Goal: Transaction & Acquisition: Purchase product/service

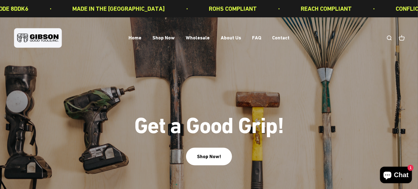
click at [390, 37] on link "Open search" at bounding box center [389, 38] width 6 height 6
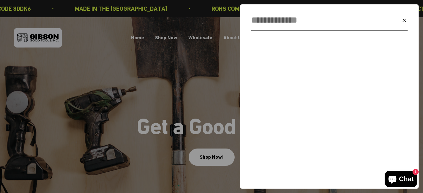
paste input "******"
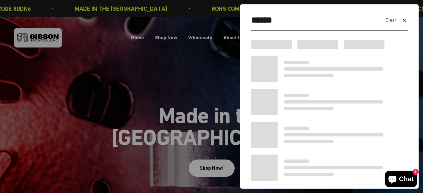
type input "******"
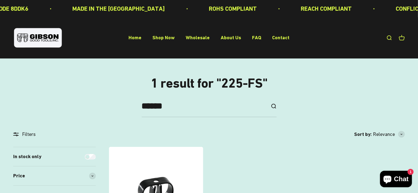
scroll to position [92, 0]
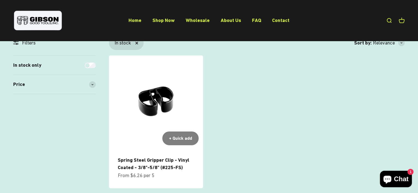
click at [166, 120] on img at bounding box center [156, 103] width 94 height 94
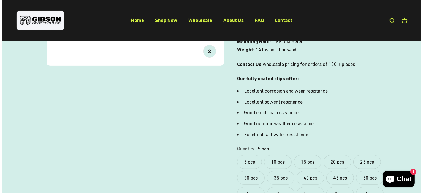
scroll to position [275, 0]
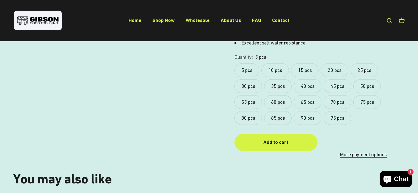
click at [338, 111] on label "95 pcs" at bounding box center [337, 118] width 28 height 14
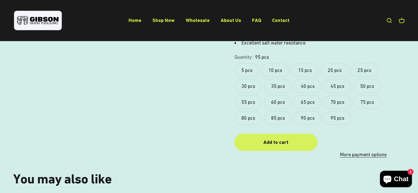
click at [274, 139] on div "Add to cart" at bounding box center [275, 143] width 61 height 8
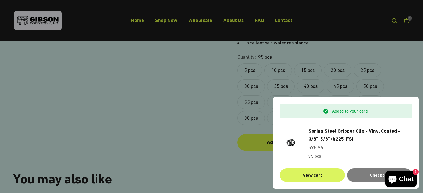
click at [312, 178] on link "View cart" at bounding box center [311, 176] width 65 height 14
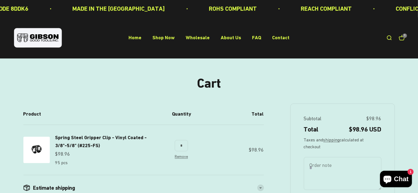
scroll to position [92, 0]
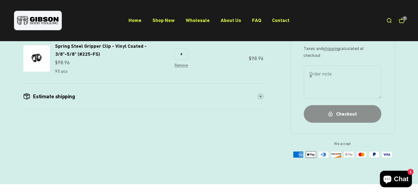
click at [336, 112] on div "Checkout" at bounding box center [343, 114] width 56 height 8
